Goal: Task Accomplishment & Management: Use online tool/utility

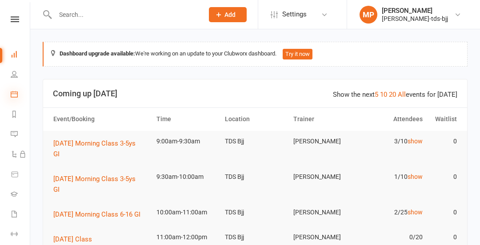
click at [12, 93] on icon at bounding box center [14, 94] width 7 height 7
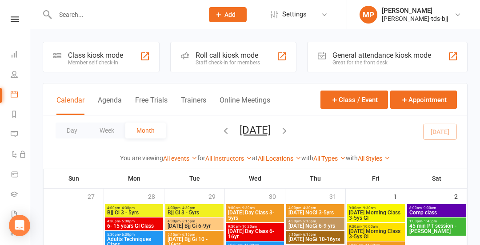
click at [108, 58] on div "Class kiosk mode" at bounding box center [95, 55] width 55 height 8
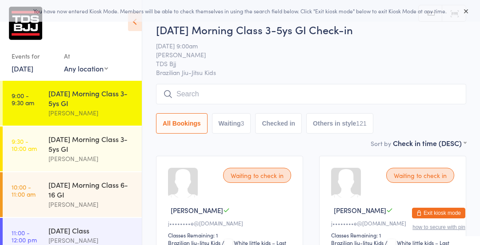
click at [139, 27] on icon at bounding box center [135, 21] width 14 height 19
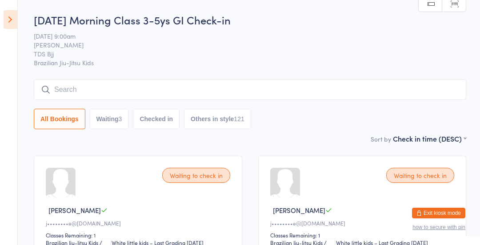
click at [59, 81] on input "search" at bounding box center [250, 90] width 432 height 20
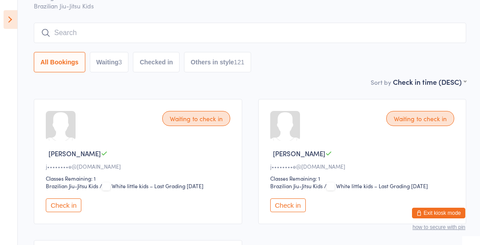
scroll to position [80, 0]
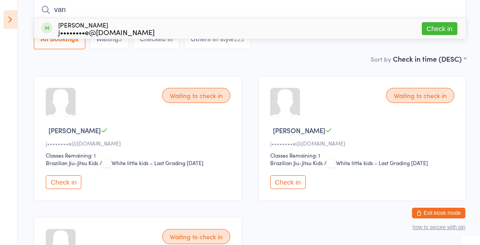
type input "van"
click at [441, 29] on button "Check in" at bounding box center [440, 28] width 36 height 13
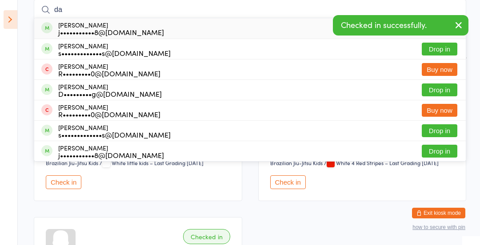
type input "darc"
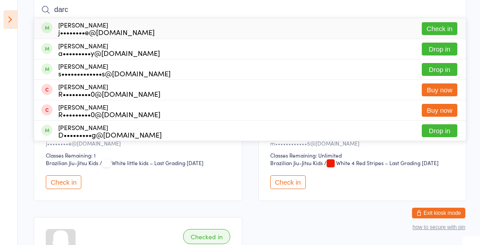
click at [443, 28] on button "Check in" at bounding box center [440, 28] width 36 height 13
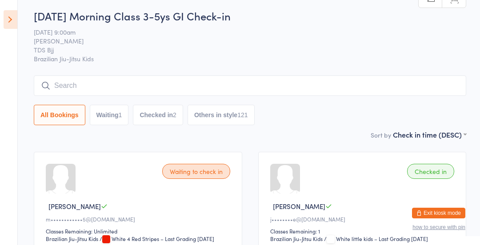
scroll to position [0, 0]
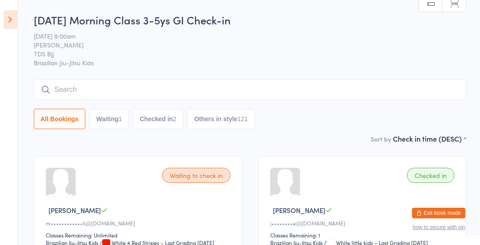
click at [7, 27] on icon at bounding box center [11, 19] width 14 height 19
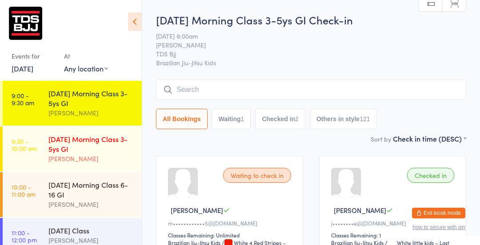
click at [72, 145] on div "[DATE] Morning Class 3-5ys GI" at bounding box center [91, 144] width 86 height 20
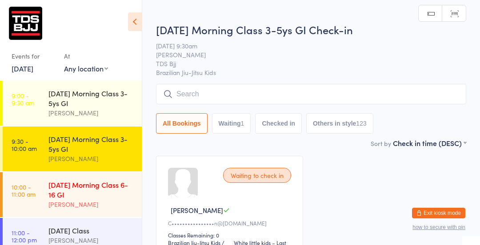
click at [74, 191] on div "[DATE] Morning Class 6-16 GI" at bounding box center [91, 190] width 86 height 20
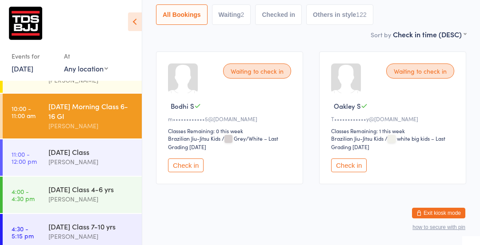
scroll to position [77, 0]
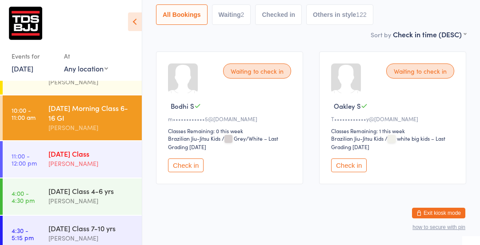
click at [71, 160] on div "[PERSON_NAME]" at bounding box center [91, 164] width 86 height 10
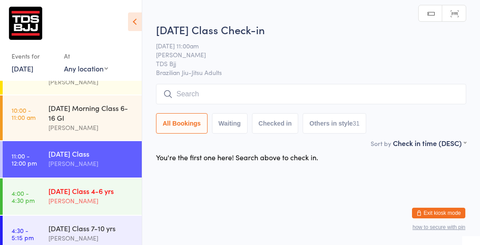
click at [95, 194] on div "[DATE] Class 4-6 yrs" at bounding box center [91, 191] width 86 height 10
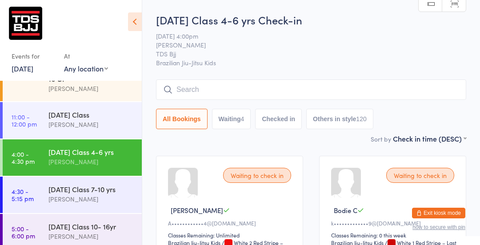
scroll to position [123, 0]
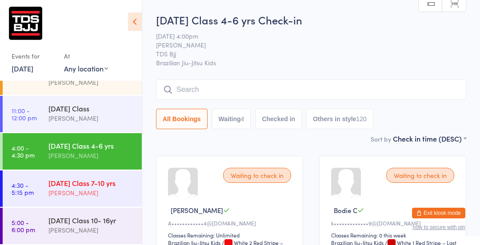
click at [92, 191] on div "[PERSON_NAME]" at bounding box center [91, 193] width 86 height 10
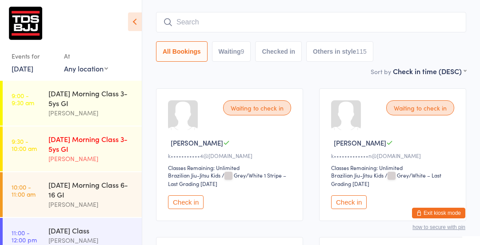
click at [76, 143] on div "[DATE] Morning Class 3-5ys GI" at bounding box center [91, 144] width 86 height 20
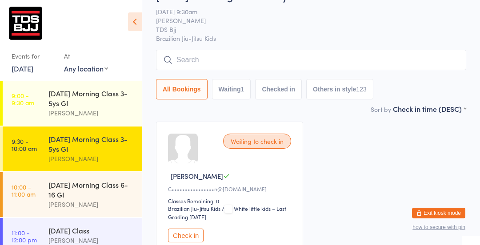
scroll to position [35, 0]
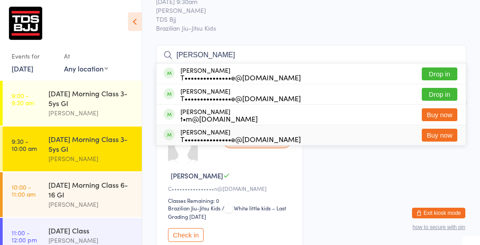
type input "[PERSON_NAME]"
click at [360, 163] on div "Waiting to check in [PERSON_NAME] T C••••••••••••••••n@[DOMAIN_NAME] Classes Re…" at bounding box center [311, 187] width 326 height 149
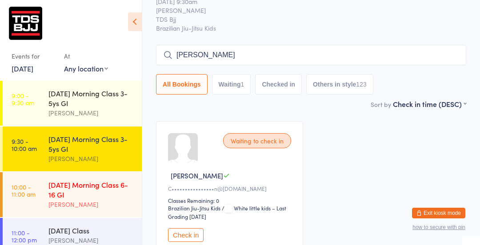
click at [65, 186] on div "[DATE] Morning Class 6-16 GI" at bounding box center [91, 190] width 86 height 20
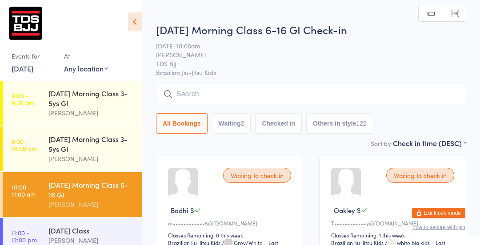
click at [215, 102] on input "search" at bounding box center [311, 94] width 310 height 20
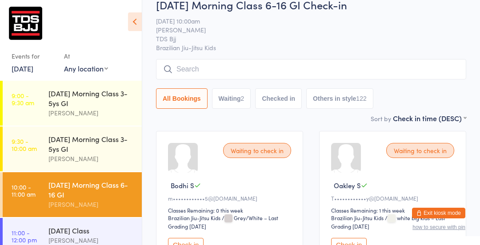
scroll to position [84, 0]
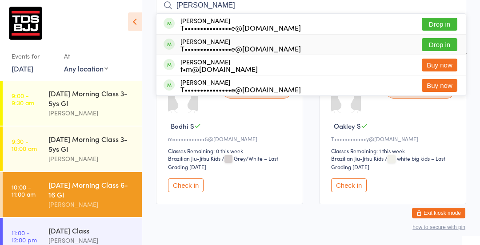
type input "[PERSON_NAME]"
click at [434, 48] on button "Drop in" at bounding box center [440, 44] width 36 height 13
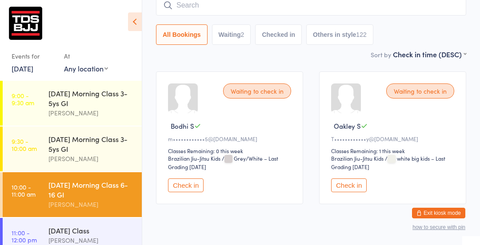
scroll to position [80, 0]
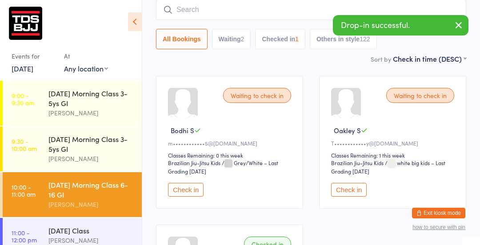
click at [377, 19] on div "Drop-in successful." at bounding box center [400, 25] width 135 height 20
click at [364, 11] on input "search" at bounding box center [311, 10] width 310 height 20
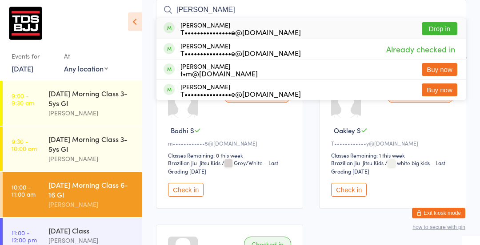
type input "[PERSON_NAME]"
click at [434, 33] on button "Drop in" at bounding box center [440, 28] width 36 height 13
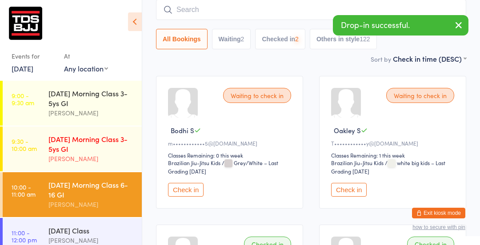
click at [92, 156] on div "[PERSON_NAME]" at bounding box center [91, 159] width 86 height 10
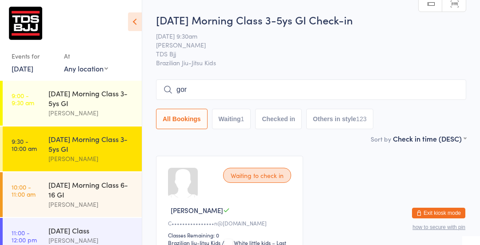
type input "gord"
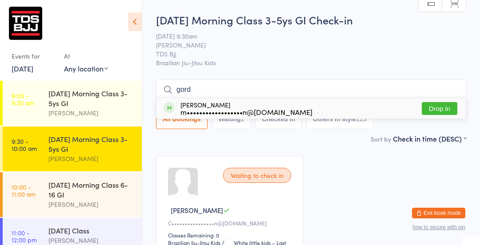
click at [84, 145] on div "[DATE] Morning Class 3-5ys GI" at bounding box center [91, 144] width 86 height 20
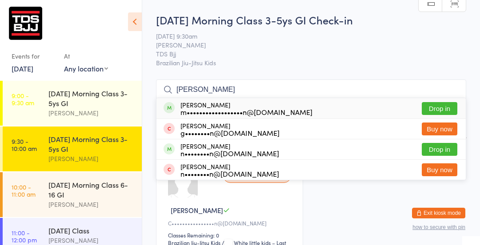
type input "[PERSON_NAME]"
click at [430, 104] on button "Drop in" at bounding box center [440, 108] width 36 height 13
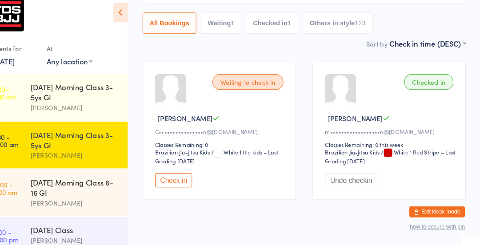
scroll to position [87, 0]
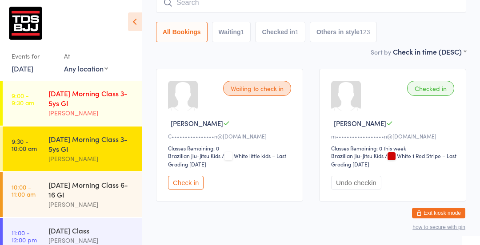
click at [83, 97] on div "[DATE] Morning Class 3-5ys GI" at bounding box center [91, 98] width 86 height 20
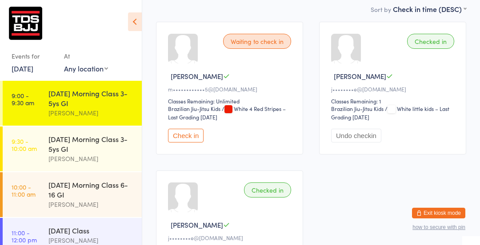
scroll to position [134, 0]
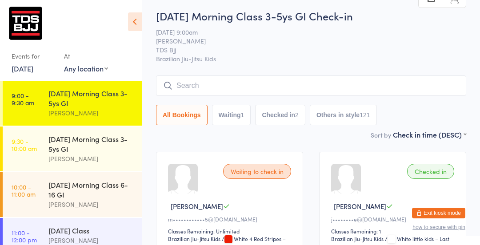
click at [236, 89] on input "search" at bounding box center [311, 86] width 310 height 20
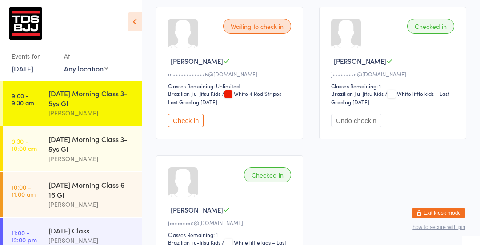
scroll to position [161, 0]
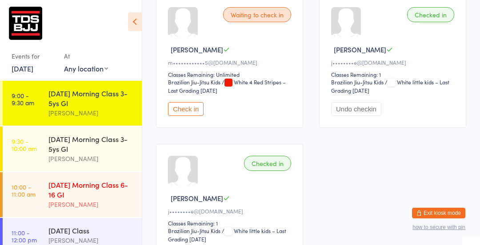
click at [95, 203] on div "[PERSON_NAME]" at bounding box center [91, 204] width 86 height 10
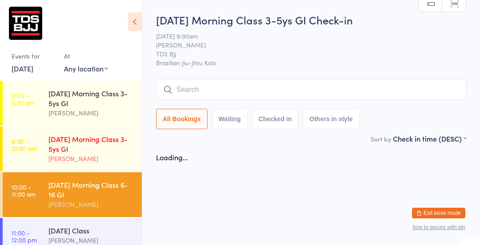
click at [74, 142] on div "[DATE] Morning Class 3-5ys GI" at bounding box center [91, 144] width 86 height 20
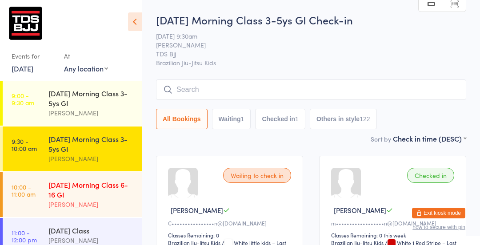
click at [84, 190] on div "[DATE] Morning Class 6-16 GI" at bounding box center [91, 190] width 86 height 20
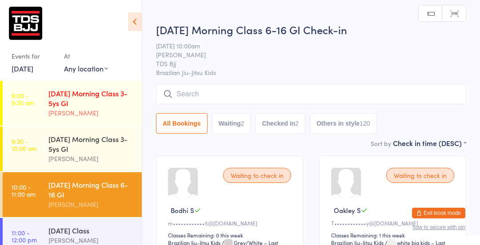
click at [57, 102] on div "[DATE] Morning Class 3-5ys GI" at bounding box center [91, 98] width 86 height 20
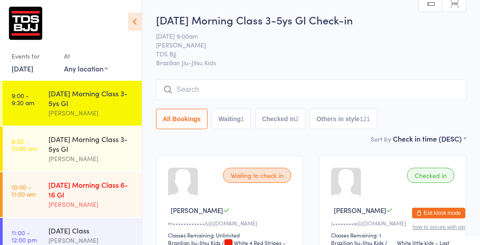
click at [77, 191] on div "[DATE] Morning Class 6-16 GI" at bounding box center [91, 190] width 86 height 20
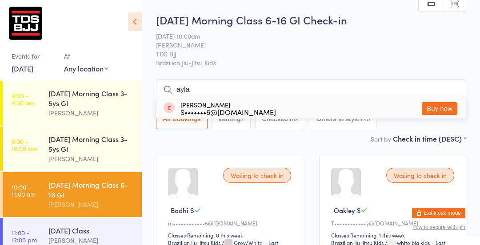
type input "ayla"
click at [433, 104] on button "Buy now" at bounding box center [440, 108] width 36 height 13
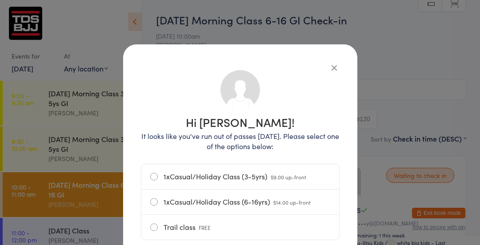
click at [244, 205] on label "1xCasual/Holiday Class (6-16yrs) $14.00 up-front" at bounding box center [240, 202] width 180 height 25
click at [0, 0] on input "1xCasual/Holiday Class (6-16yrs) $14.00 up-front" at bounding box center [0, 0] width 0 height 0
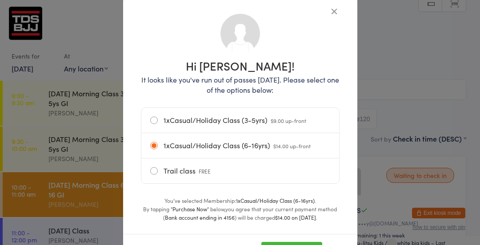
scroll to position [99, 0]
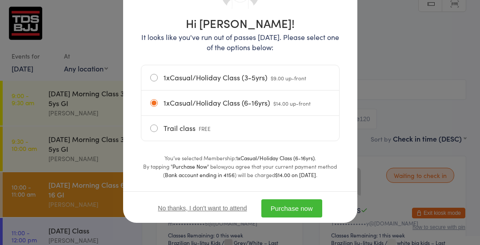
click at [288, 209] on button "Purchase now" at bounding box center [291, 208] width 61 height 18
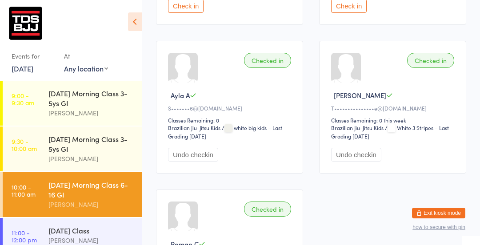
scroll to position [264, 0]
click at [354, 147] on button "Undo checkin" at bounding box center [356, 154] width 50 height 14
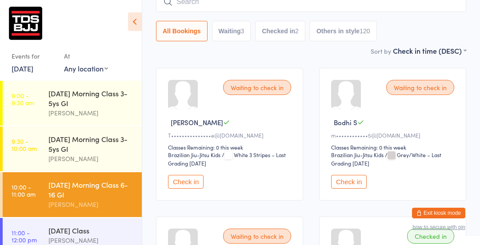
scroll to position [87, 0]
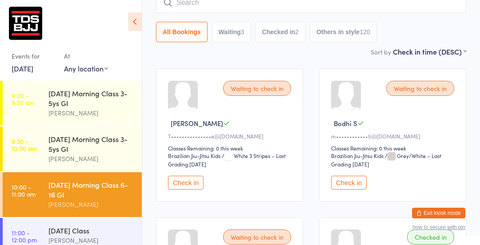
click at [185, 183] on button "Check in" at bounding box center [186, 183] width 36 height 14
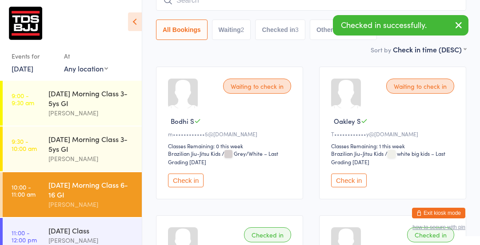
scroll to position [90, 0]
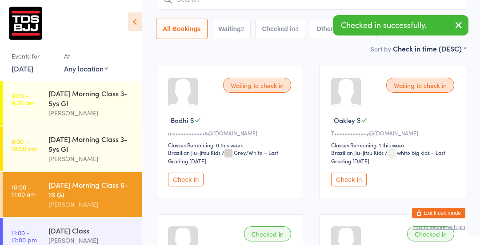
click at [341, 178] on button "Check in" at bounding box center [349, 180] width 36 height 14
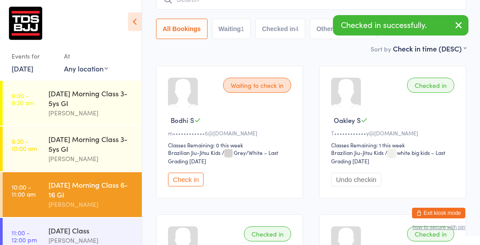
click at [187, 178] on button "Check in" at bounding box center [186, 180] width 36 height 14
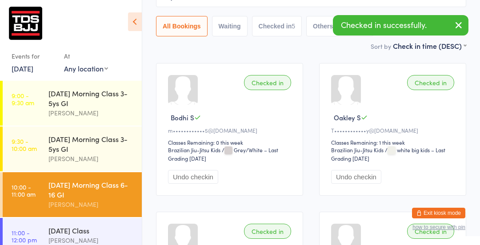
scroll to position [91, 0]
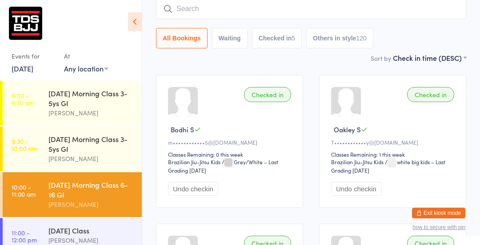
scroll to position [80, 0]
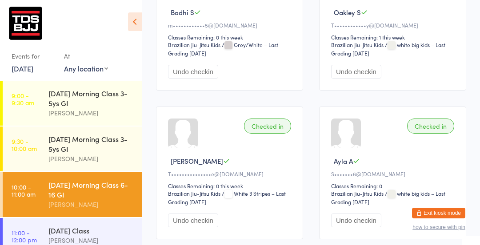
scroll to position [0, 0]
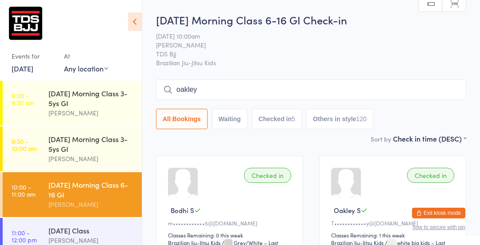
click at [210, 81] on input "oakley" at bounding box center [311, 90] width 310 height 20
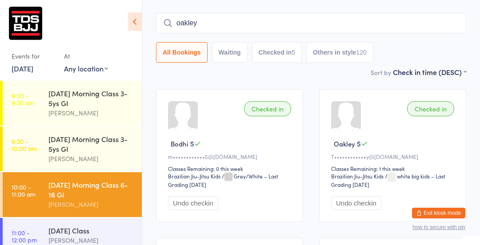
scroll to position [80, 0]
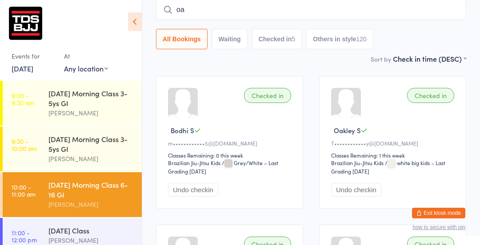
type input "o"
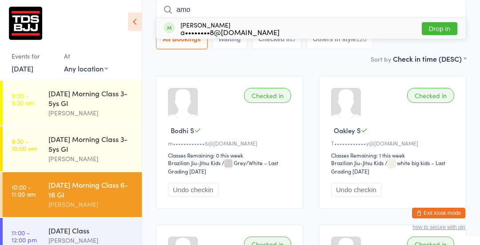
type input "amo"
click at [440, 33] on button "Drop in" at bounding box center [440, 28] width 36 height 13
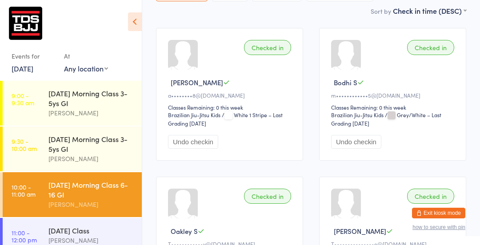
scroll to position [128, 0]
